Goal: Information Seeking & Learning: Learn about a topic

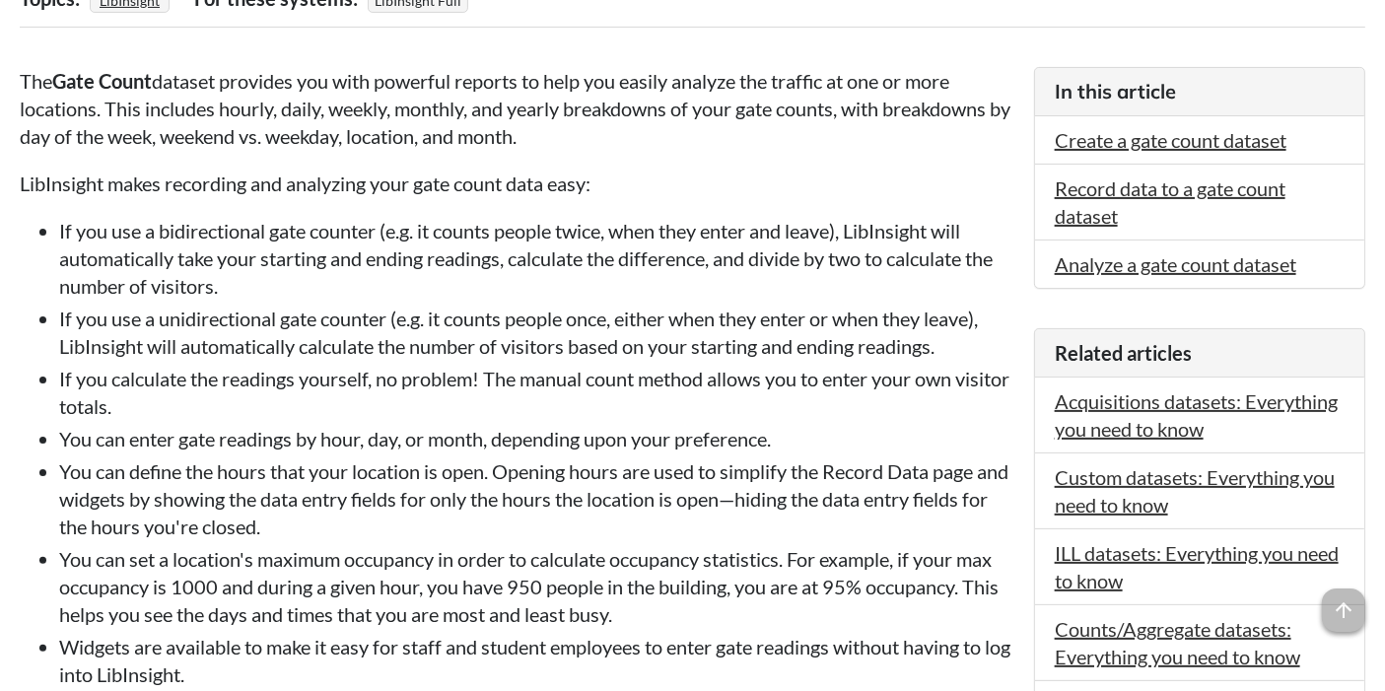
scroll to position [489, 0]
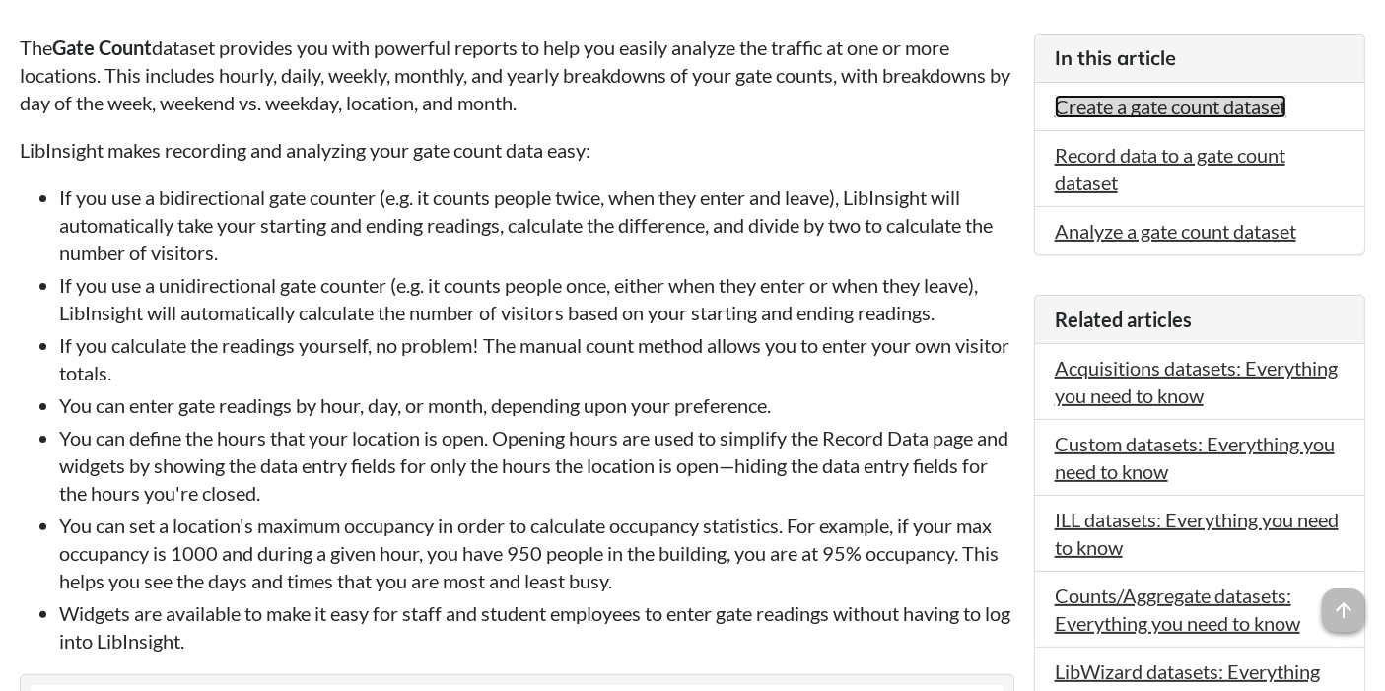
click at [1177, 114] on link "Create a gate count dataset" at bounding box center [1171, 107] width 232 height 24
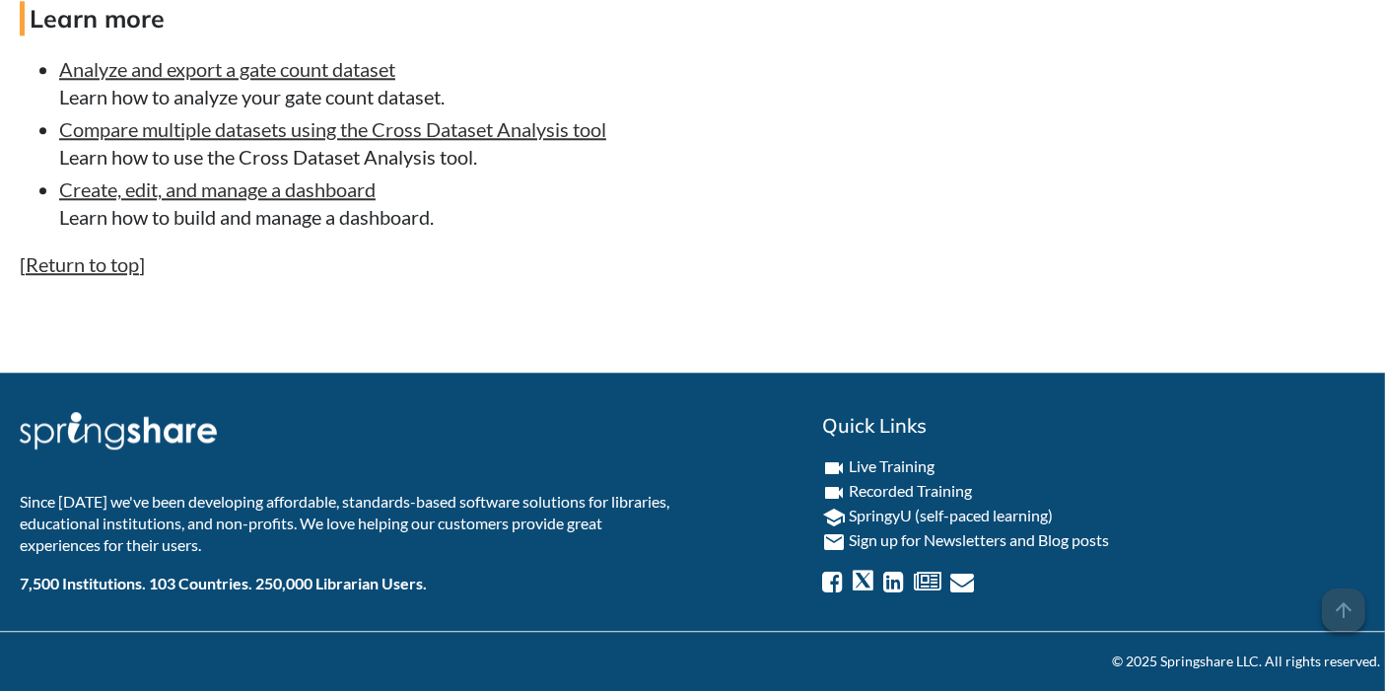
scroll to position [5149, 0]
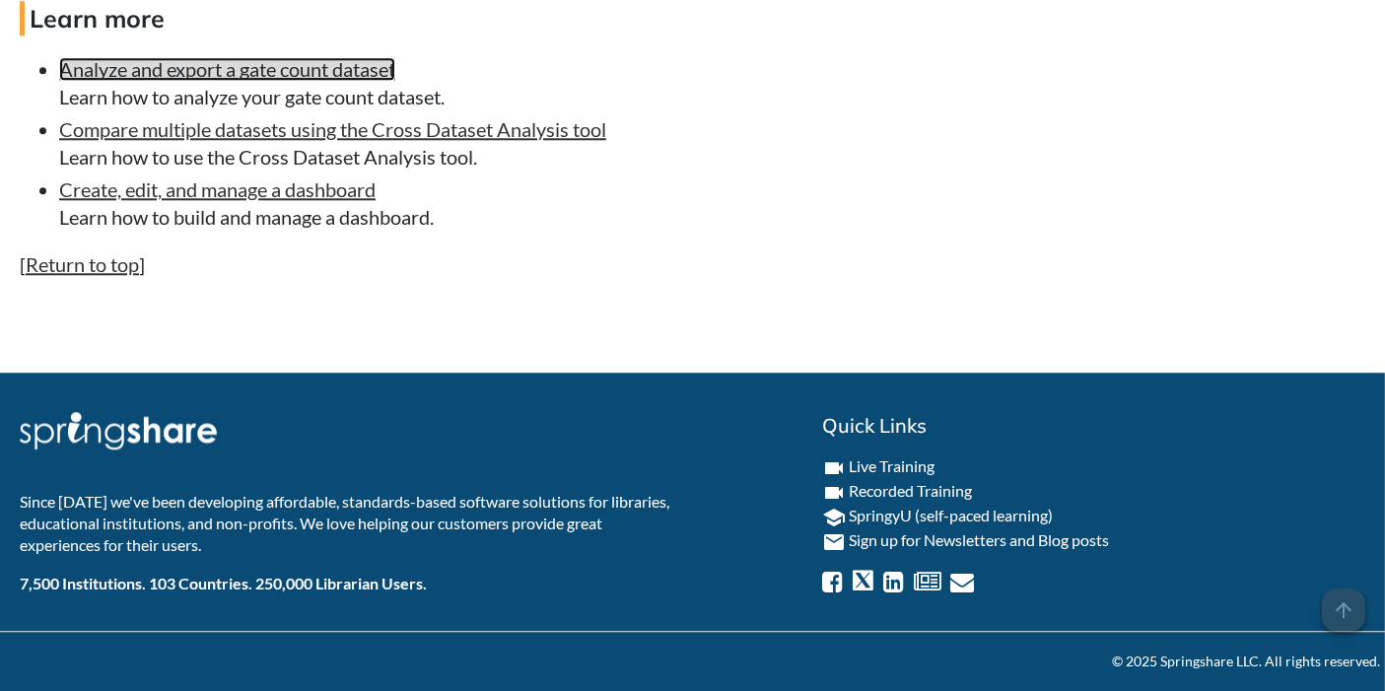
click at [312, 81] on link "Analyze and export a gate count dataset" at bounding box center [227, 69] width 336 height 24
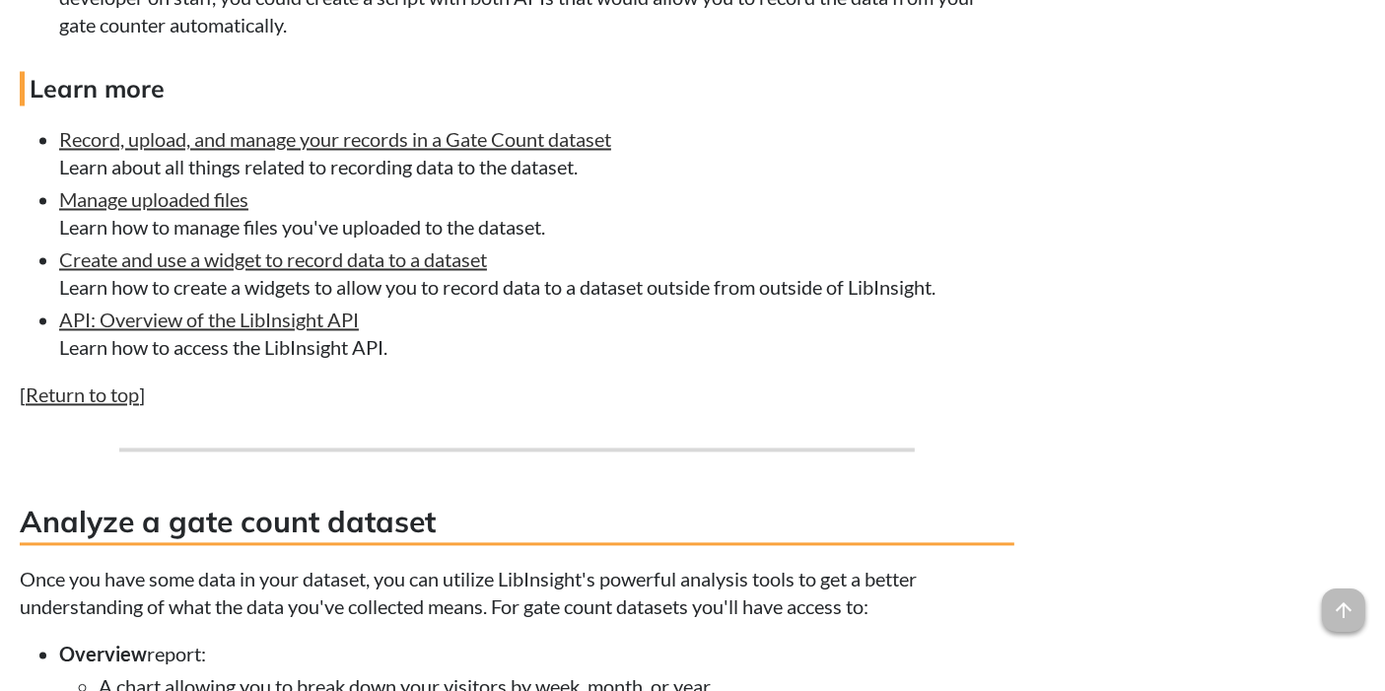
scroll to position [3725, 0]
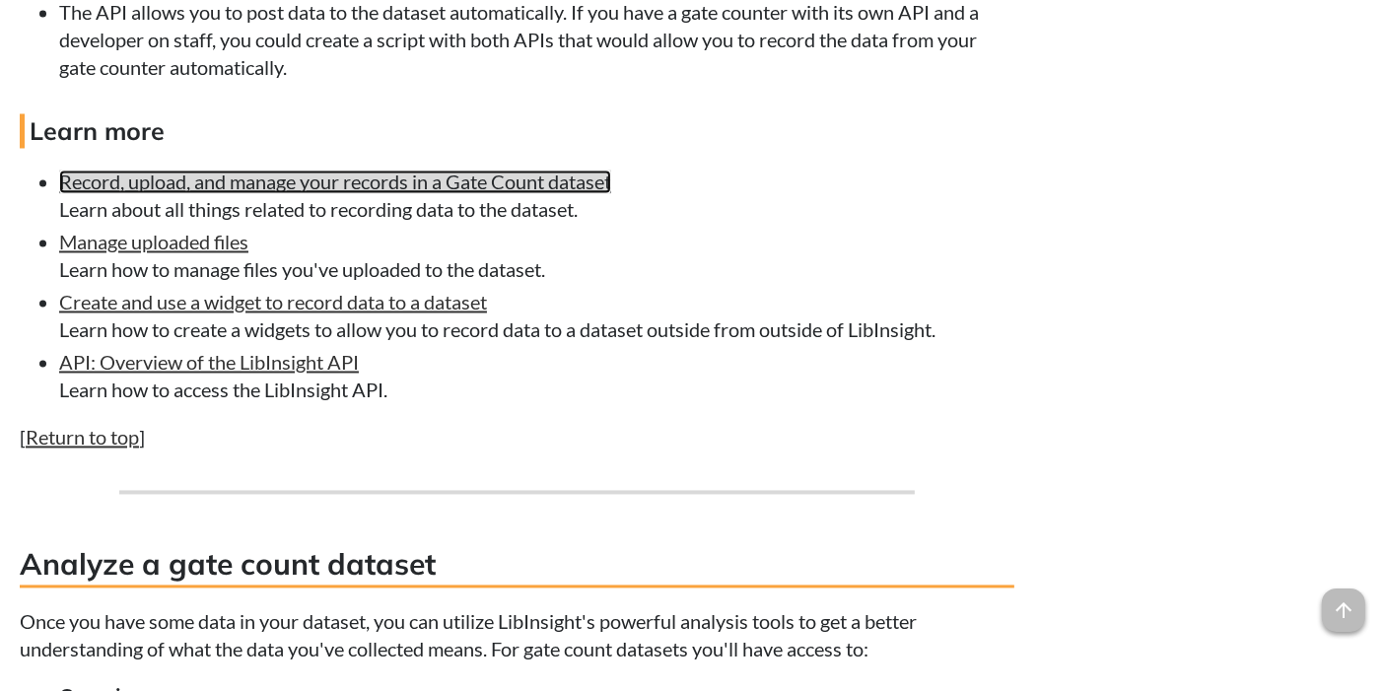
click at [275, 194] on link "Record, upload, and manage your records in a Gate Count dataset" at bounding box center [335, 183] width 552 height 24
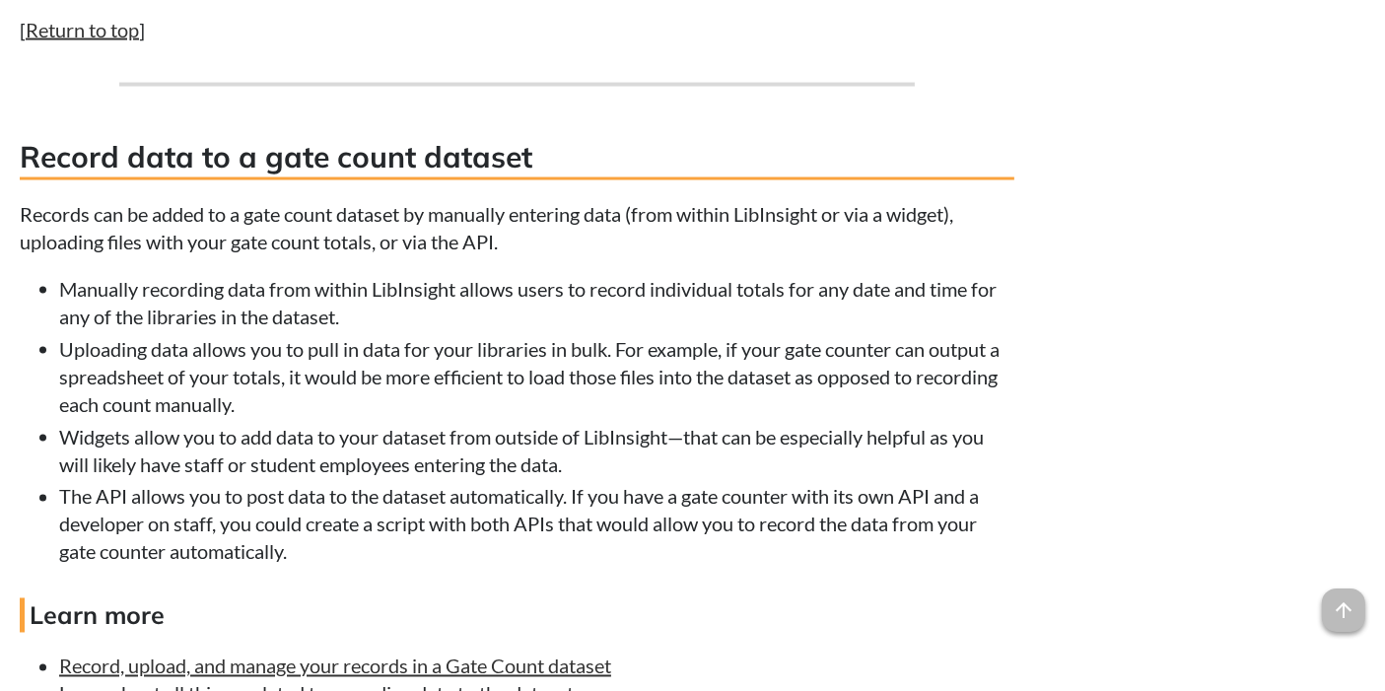
scroll to position [2623, 0]
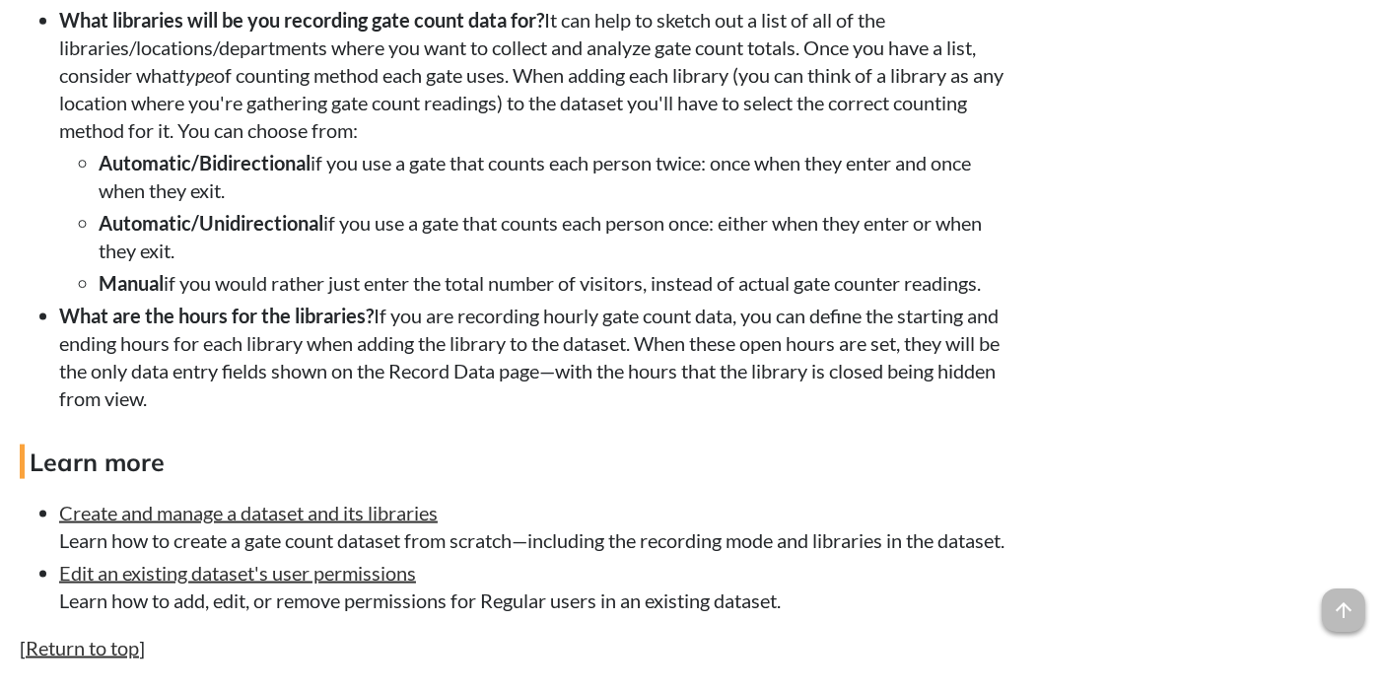
scroll to position [489, 0]
